Goal: Task Accomplishment & Management: Manage account settings

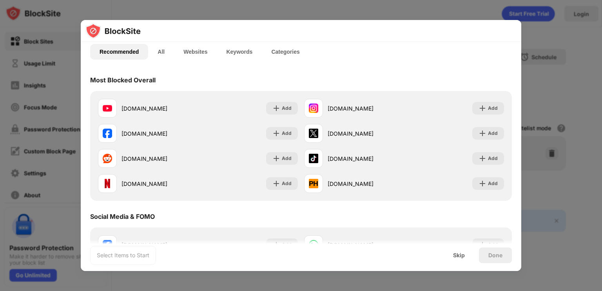
scroll to position [58, 0]
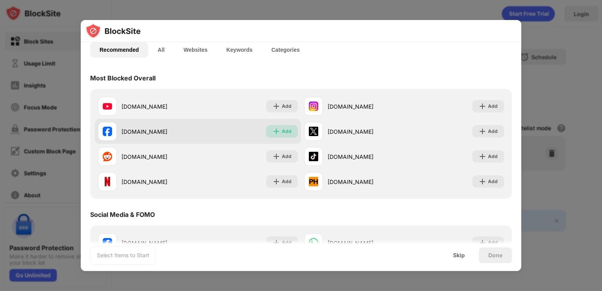
click at [282, 129] on div "Add" at bounding box center [287, 131] width 10 height 8
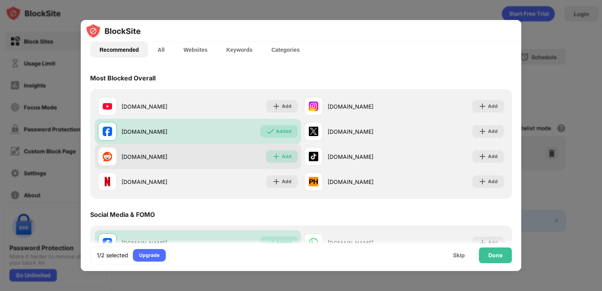
click at [283, 156] on div "Add" at bounding box center [287, 157] width 10 height 8
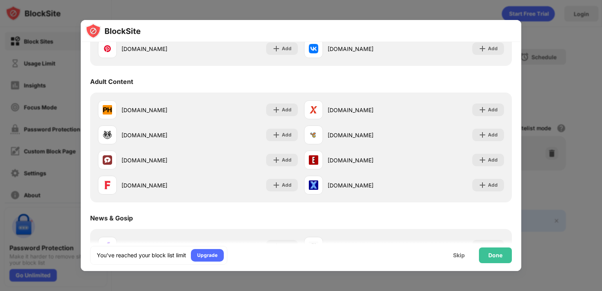
scroll to position [328, 0]
click at [311, 82] on div "Adult Content" at bounding box center [301, 81] width 422 height 22
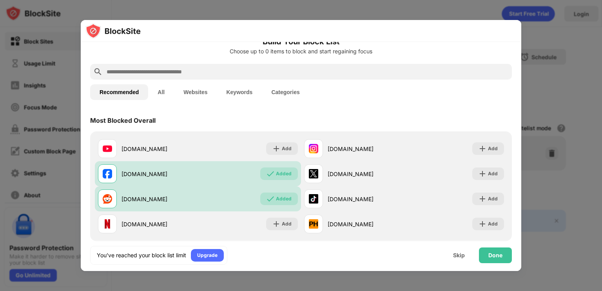
scroll to position [16, 0]
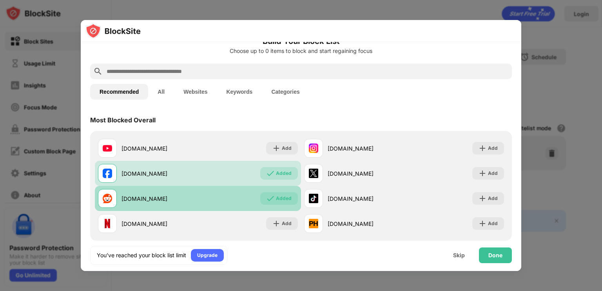
click at [276, 200] on div "Added" at bounding box center [284, 198] width 16 height 8
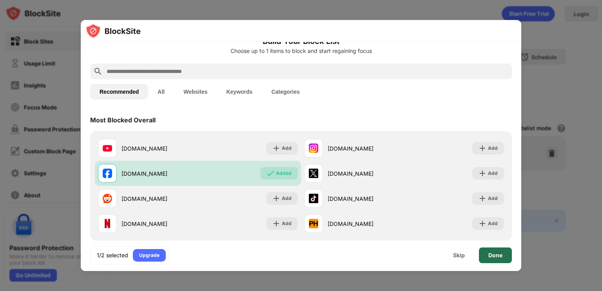
click at [483, 257] on div "Done" at bounding box center [495, 255] width 33 height 16
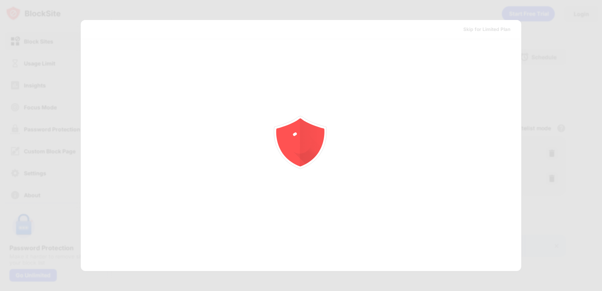
scroll to position [0, 0]
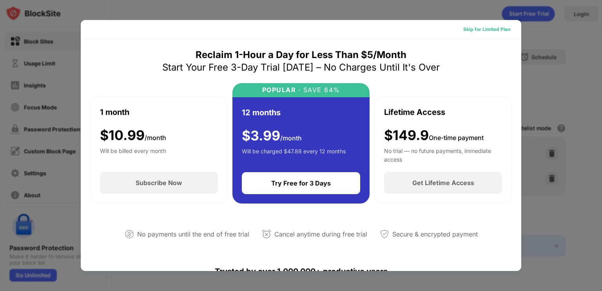
click at [486, 28] on div "Skip for Limited Plan" at bounding box center [486, 29] width 47 height 8
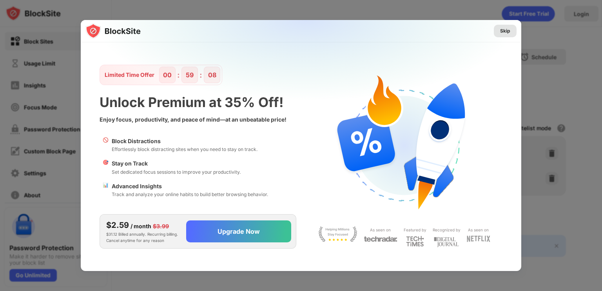
click at [507, 33] on div "Skip" at bounding box center [505, 31] width 10 height 8
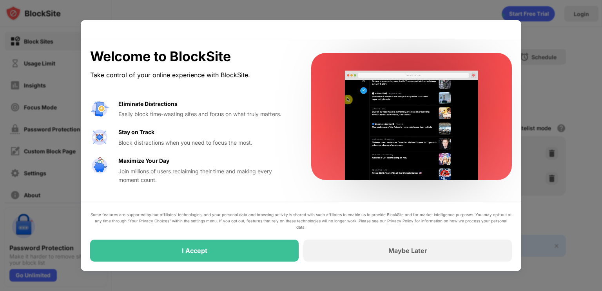
drag, startPoint x: 474, startPoint y: 224, endPoint x: 401, endPoint y: 217, distance: 72.5
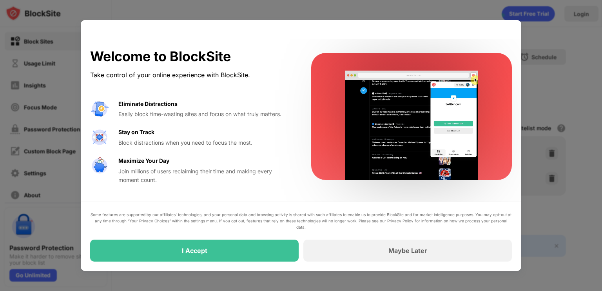
click at [474, 224] on div "Some features are supported by our affiliates’ technologies, and your personal …" at bounding box center [301, 220] width 422 height 19
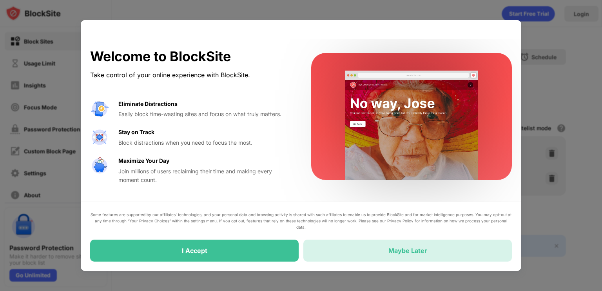
click at [366, 252] on div "Maybe Later" at bounding box center [407, 251] width 209 height 22
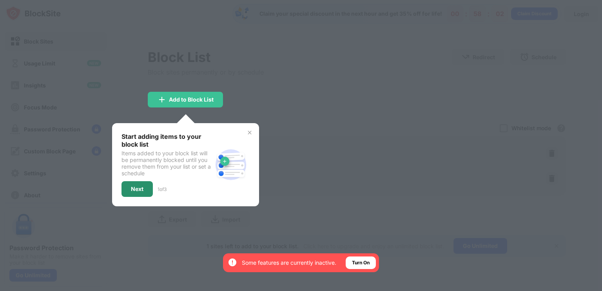
click at [143, 192] on div "Next" at bounding box center [137, 189] width 31 height 16
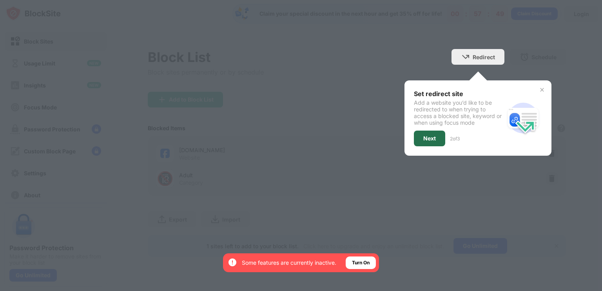
click at [441, 137] on div "Next" at bounding box center [429, 139] width 31 height 16
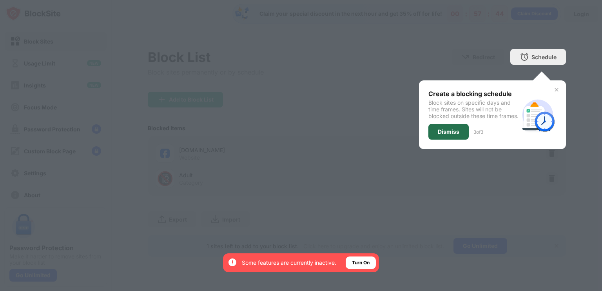
click at [455, 135] on div "Dismiss" at bounding box center [449, 132] width 22 height 6
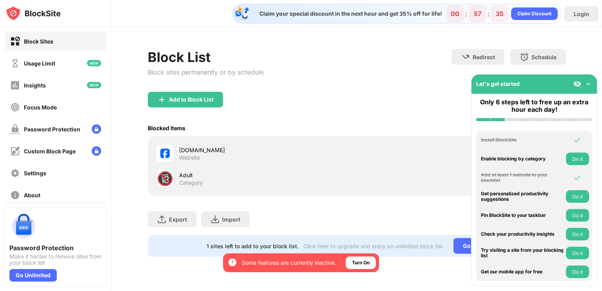
click at [590, 81] on img at bounding box center [589, 84] width 8 height 8
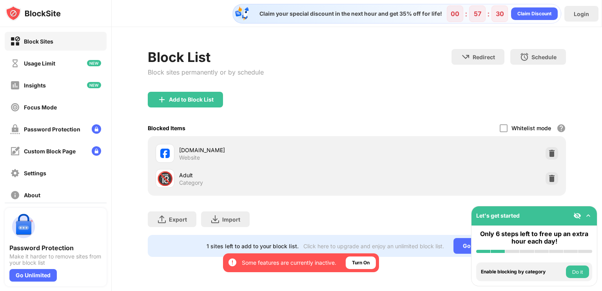
click at [202, 155] on div "facebook.com Website" at bounding box center [268, 153] width 178 height 15
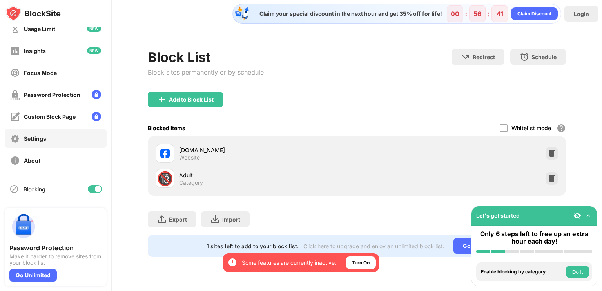
click at [50, 136] on div "Settings" at bounding box center [56, 138] width 102 height 19
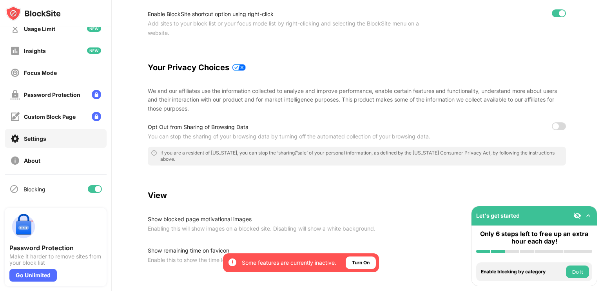
scroll to position [102, 0]
click at [553, 123] on div at bounding box center [556, 125] width 6 height 6
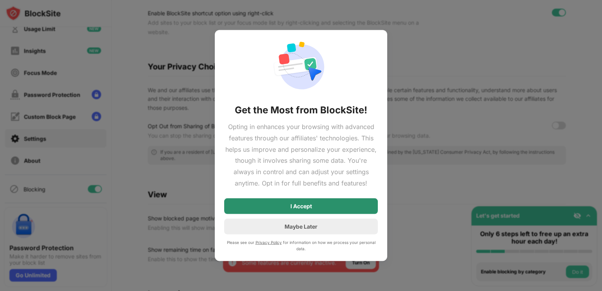
click at [317, 202] on div "I Accept" at bounding box center [301, 206] width 154 height 16
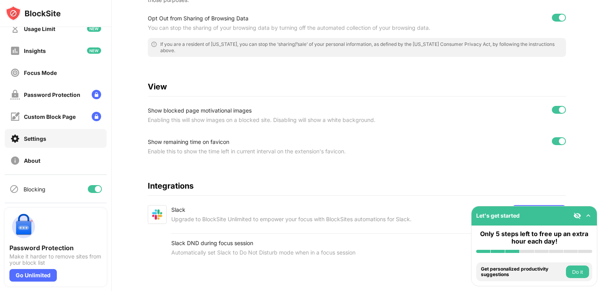
scroll to position [212, 0]
click at [587, 214] on img at bounding box center [589, 216] width 8 height 8
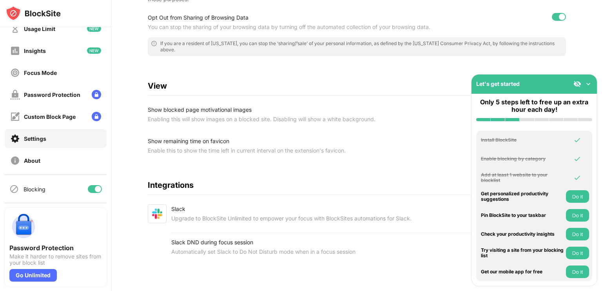
scroll to position [216, 0]
click at [580, 253] on button "Do it" at bounding box center [577, 253] width 23 height 13
click at [579, 82] on img at bounding box center [578, 84] width 8 height 8
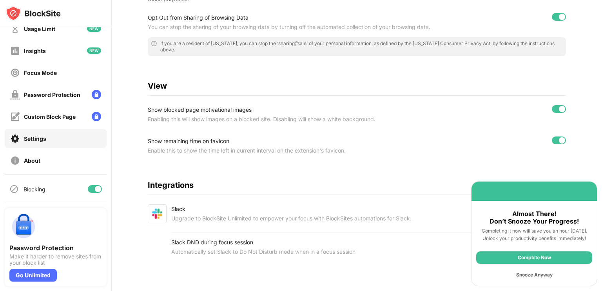
click at [530, 274] on div "Snooze Anyway" at bounding box center [534, 275] width 116 height 13
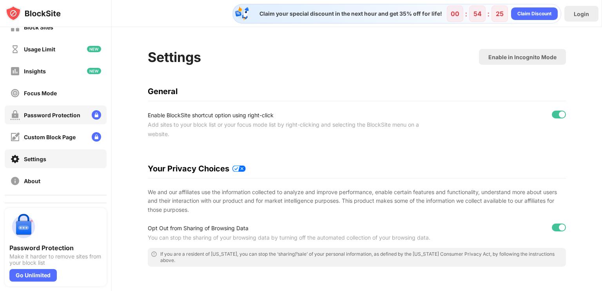
scroll to position [13, 0]
click at [55, 116] on div "Password Protection" at bounding box center [52, 116] width 56 height 7
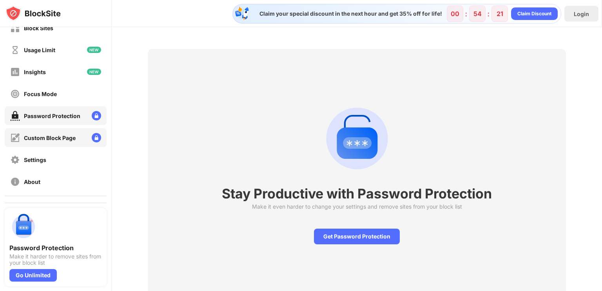
click at [50, 137] on div "Custom Block Page" at bounding box center [50, 137] width 52 height 7
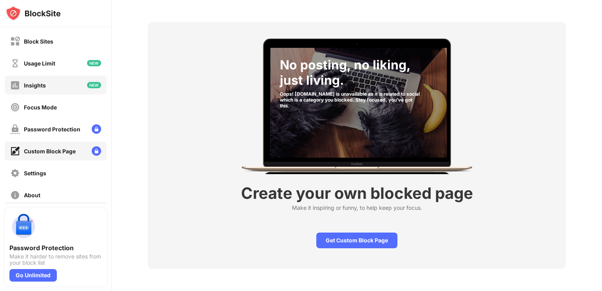
click at [50, 85] on div "Insights" at bounding box center [56, 85] width 102 height 19
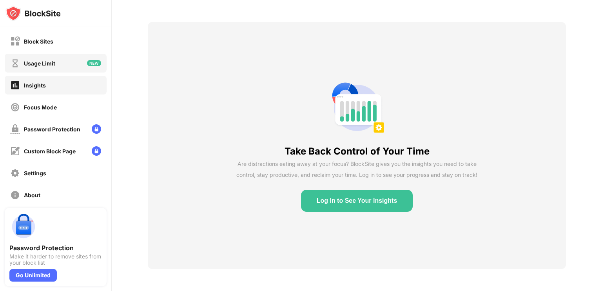
click at [53, 54] on div "Usage Limit" at bounding box center [56, 63] width 102 height 19
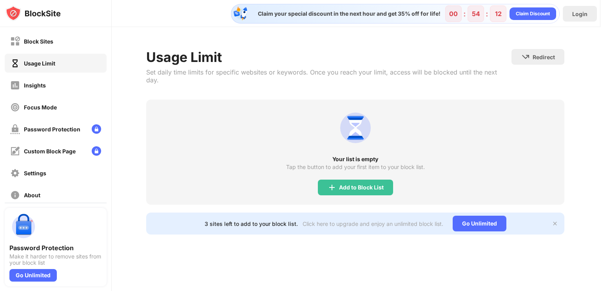
click at [67, 29] on div "Block Sites Usage Limit Insights Focus Mode Password Protection Custom Block Pa…" at bounding box center [55, 118] width 111 height 182
click at [67, 33] on div "Block Sites" at bounding box center [56, 41] width 102 height 19
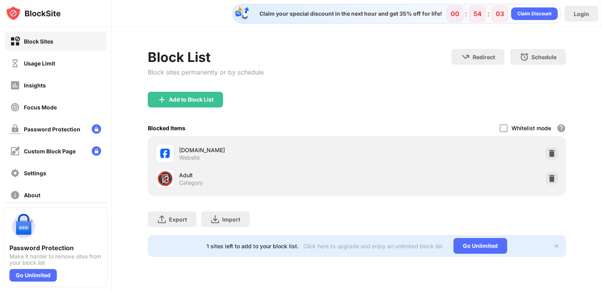
click at [558, 245] on img at bounding box center [557, 246] width 6 height 6
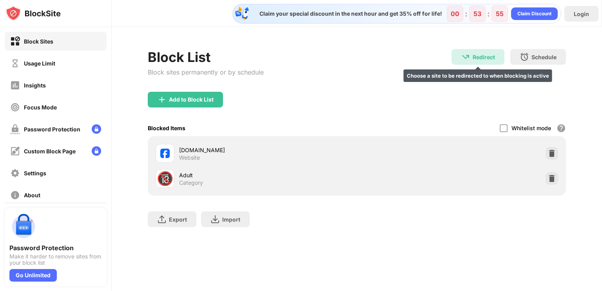
click at [471, 53] on div "Redirect Choose a site to be redirected to when blocking is active" at bounding box center [478, 57] width 53 height 16
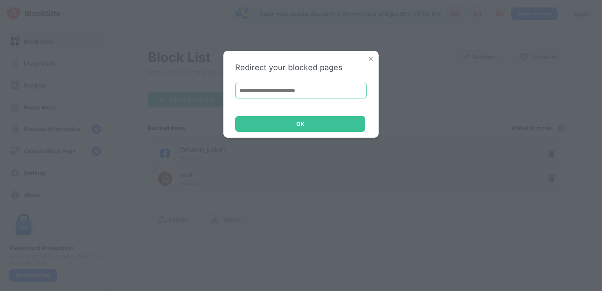
click at [339, 94] on input at bounding box center [301, 91] width 132 height 16
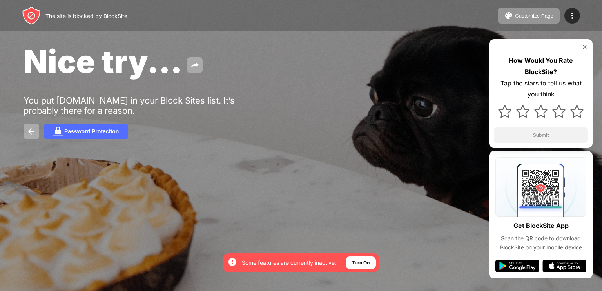
click at [585, 49] on img at bounding box center [585, 47] width 6 height 6
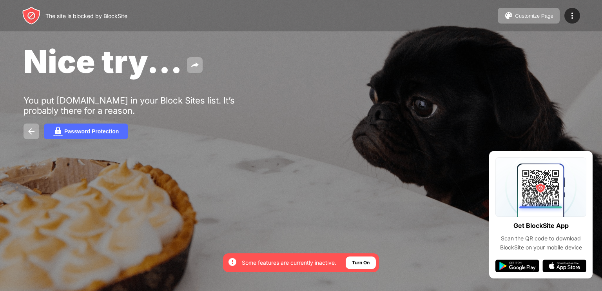
click at [316, 267] on div "By opting in, you ensure access to all the features and benefits that rely on t…" at bounding box center [282, 262] width 109 height 13
click at [523, 14] on div "Customize Page" at bounding box center [534, 16] width 38 height 6
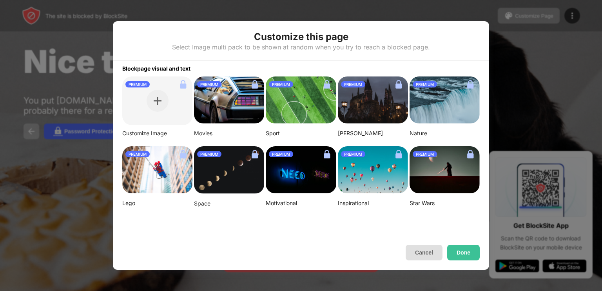
click at [416, 254] on button "Cancel" at bounding box center [424, 253] width 37 height 16
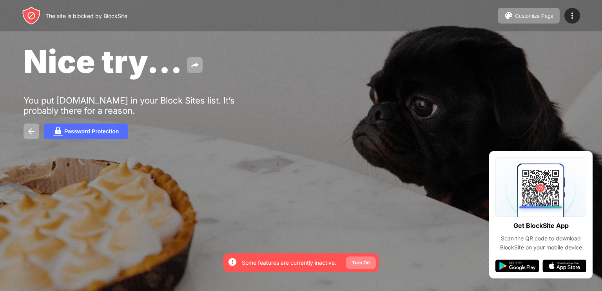
click at [364, 256] on div "Turn On" at bounding box center [361, 262] width 30 height 13
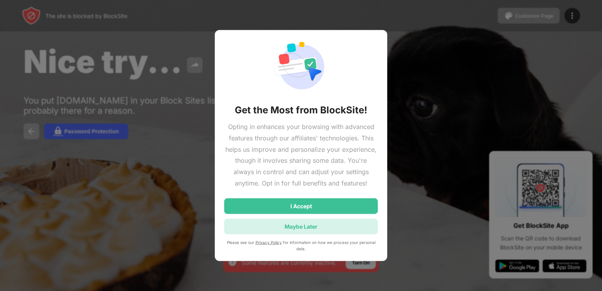
click at [331, 227] on div "Maybe Later" at bounding box center [301, 226] width 154 height 16
